Goal: Find specific page/section: Find specific page/section

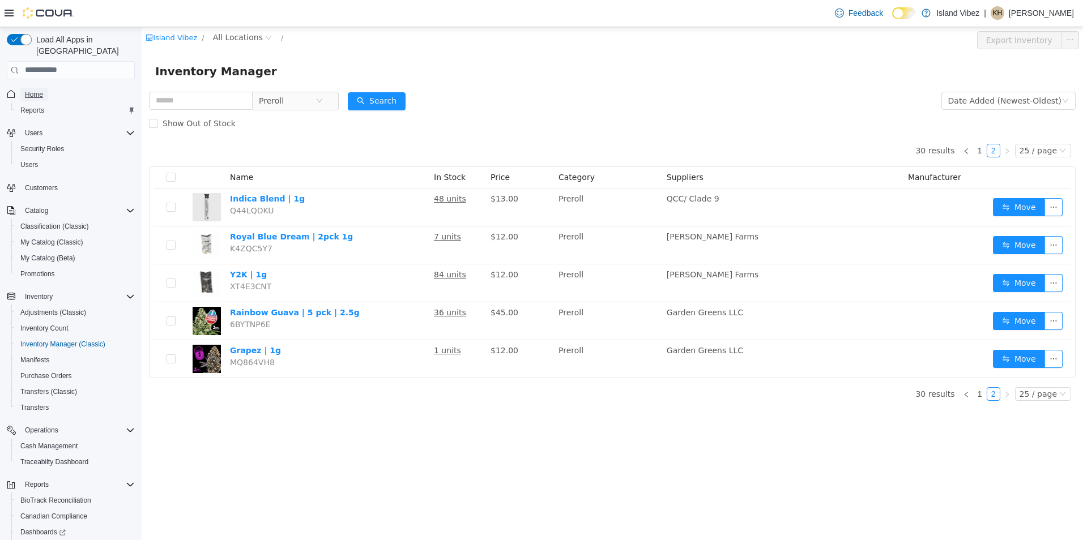
click at [33, 88] on span "Home" at bounding box center [34, 95] width 18 height 14
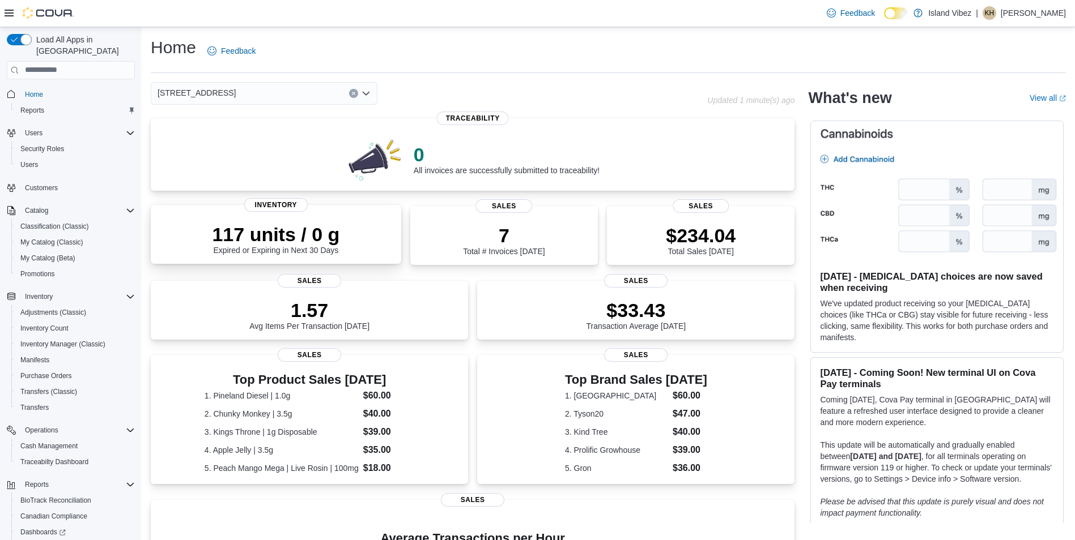
click at [289, 231] on p "117 units / 0 g" at bounding box center [275, 234] width 127 height 23
